Goal: Navigation & Orientation: Understand site structure

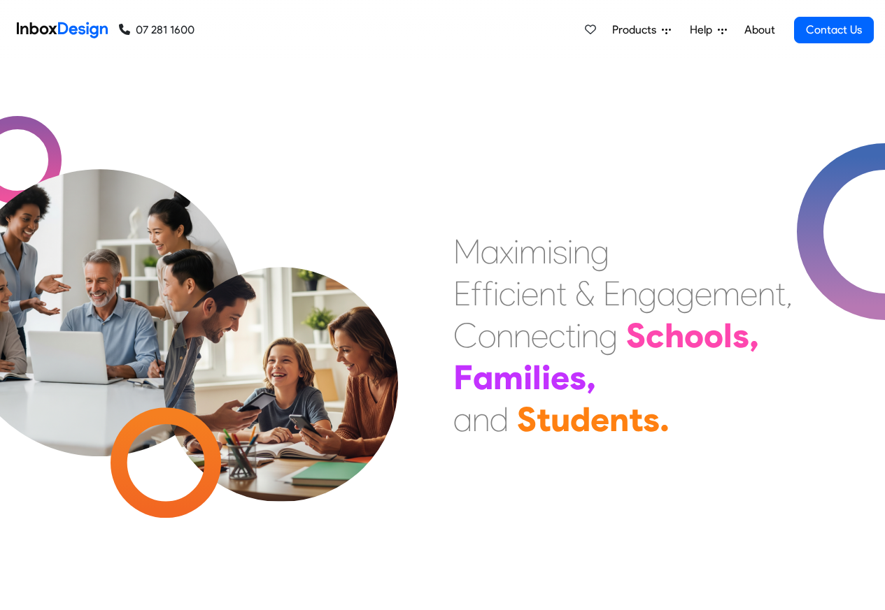
click at [759, 30] on link "About" at bounding box center [759, 30] width 38 height 28
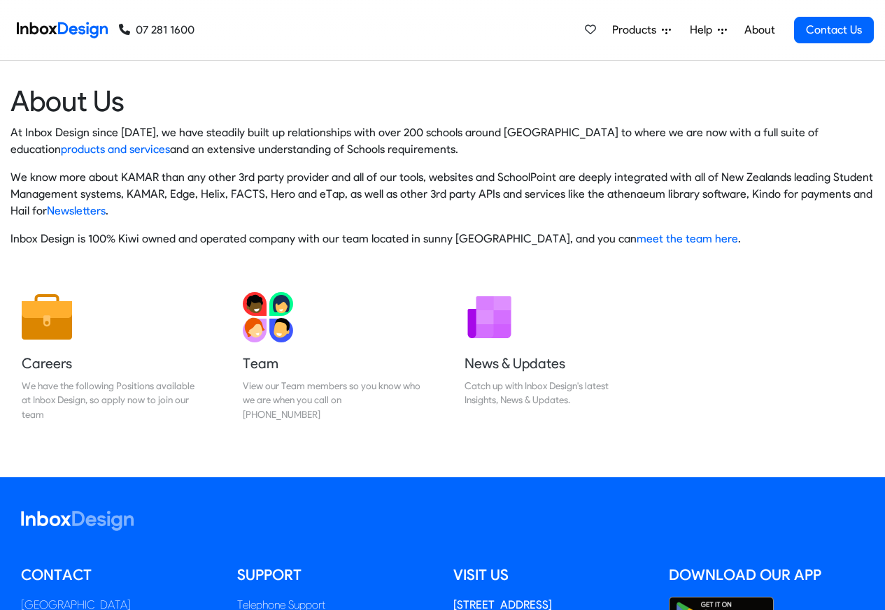
click at [75, 29] on img at bounding box center [62, 30] width 91 height 28
